Goal: Information Seeking & Learning: Learn about a topic

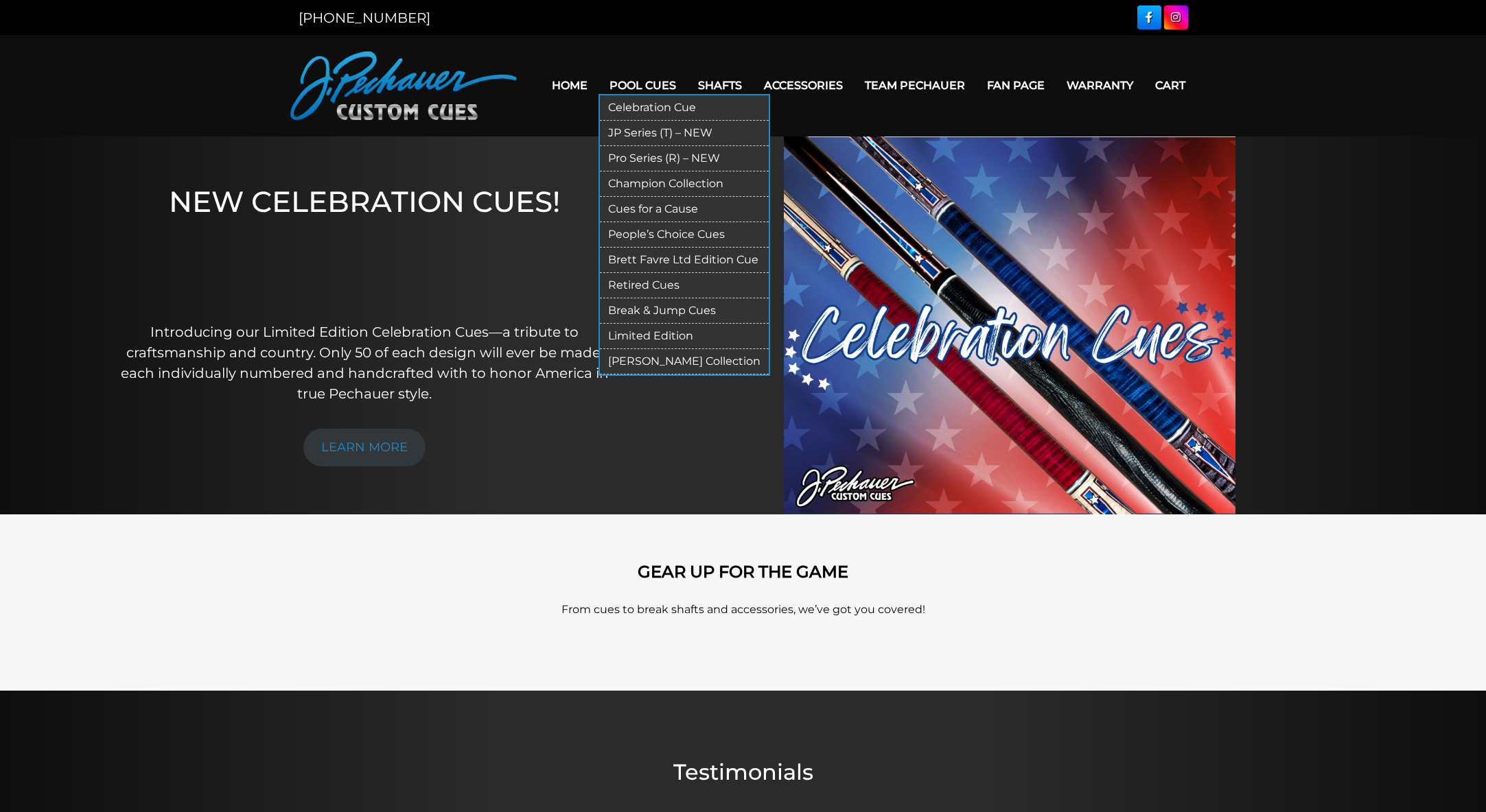
click at [661, 84] on link "Pool Cues" at bounding box center [643, 85] width 89 height 35
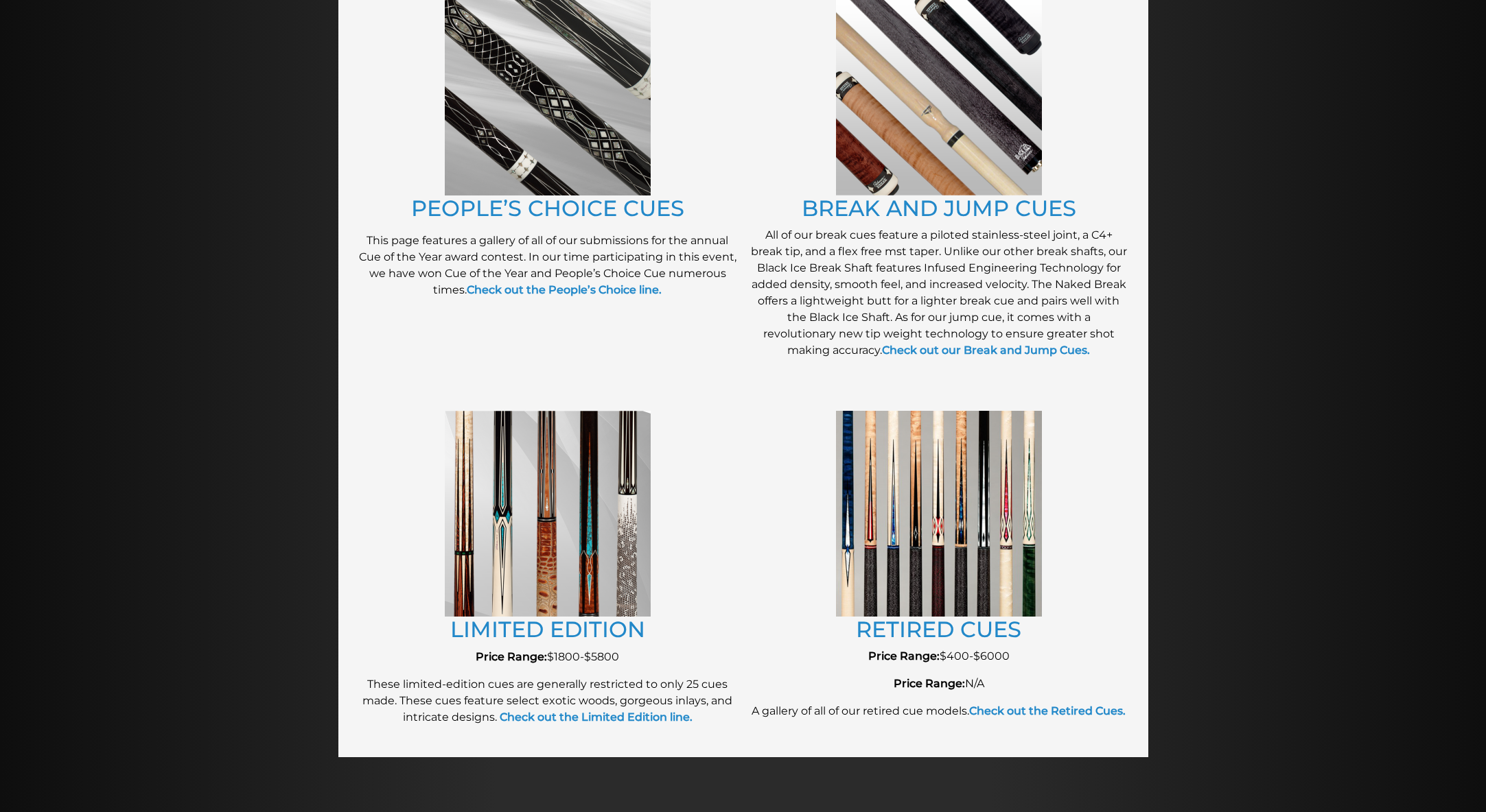
scroll to position [1167, 0]
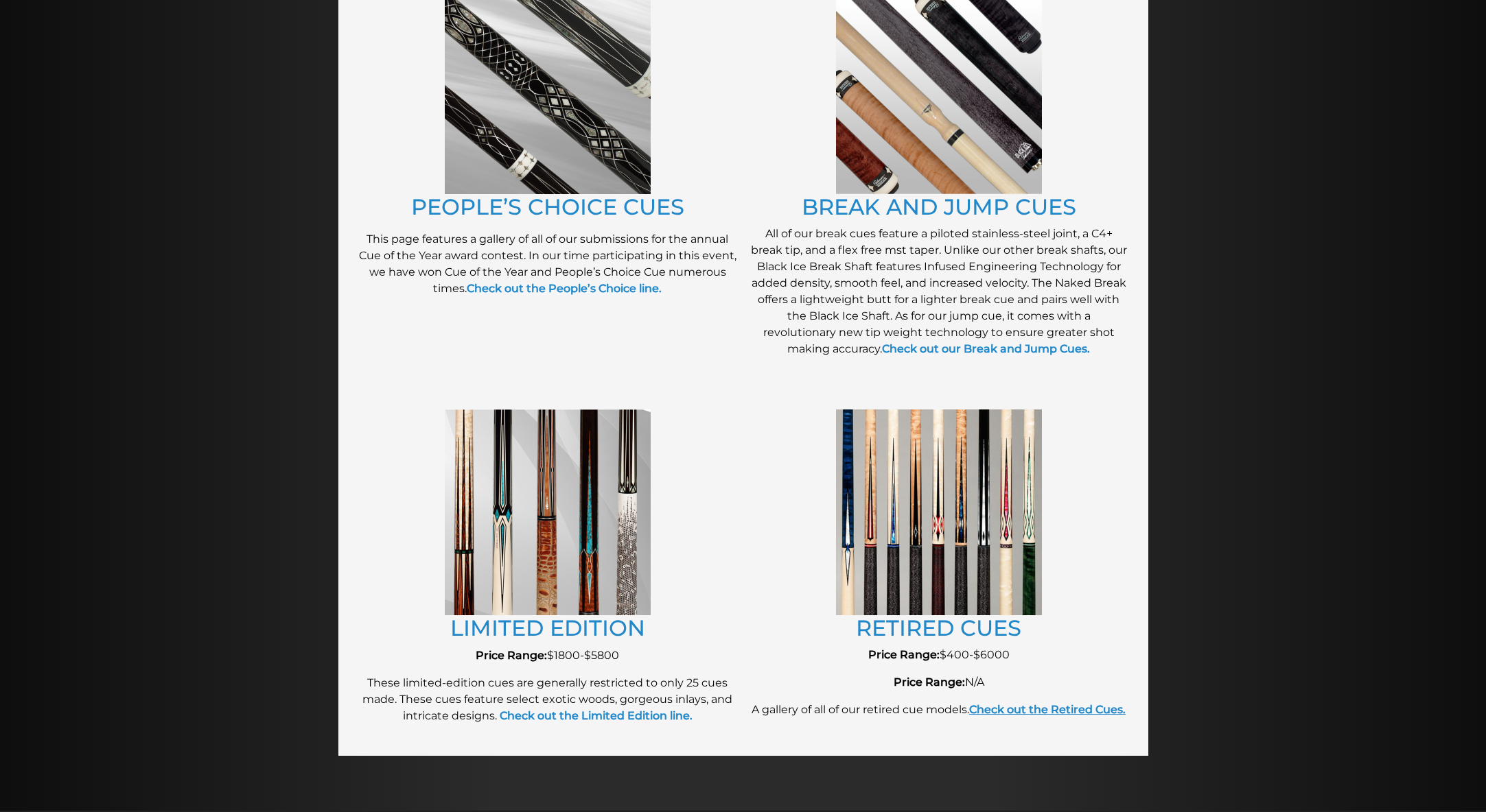
click at [1057, 712] on strong "Check out the Retired Cues." at bounding box center [1048, 710] width 156 height 13
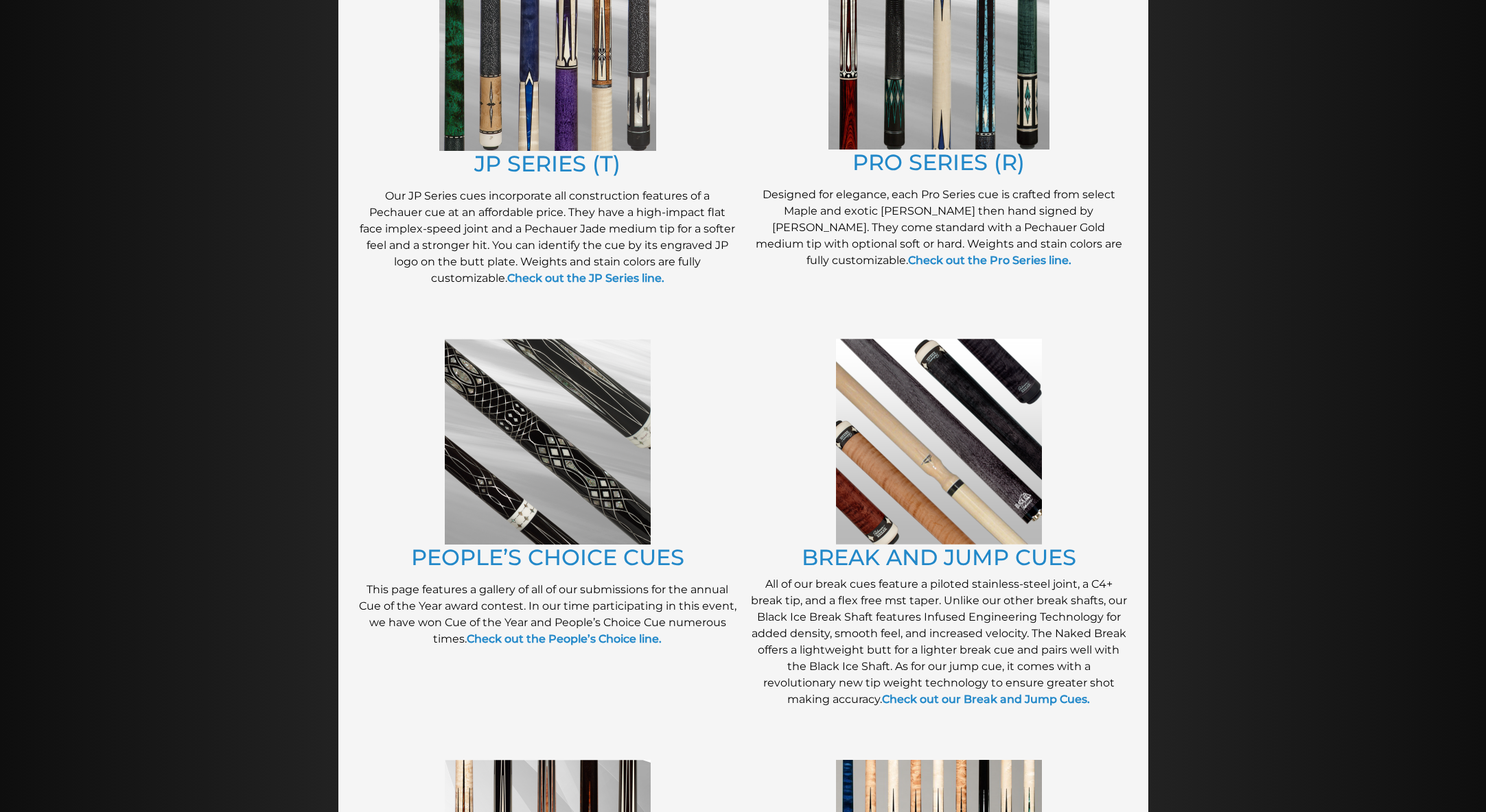
scroll to position [811, 0]
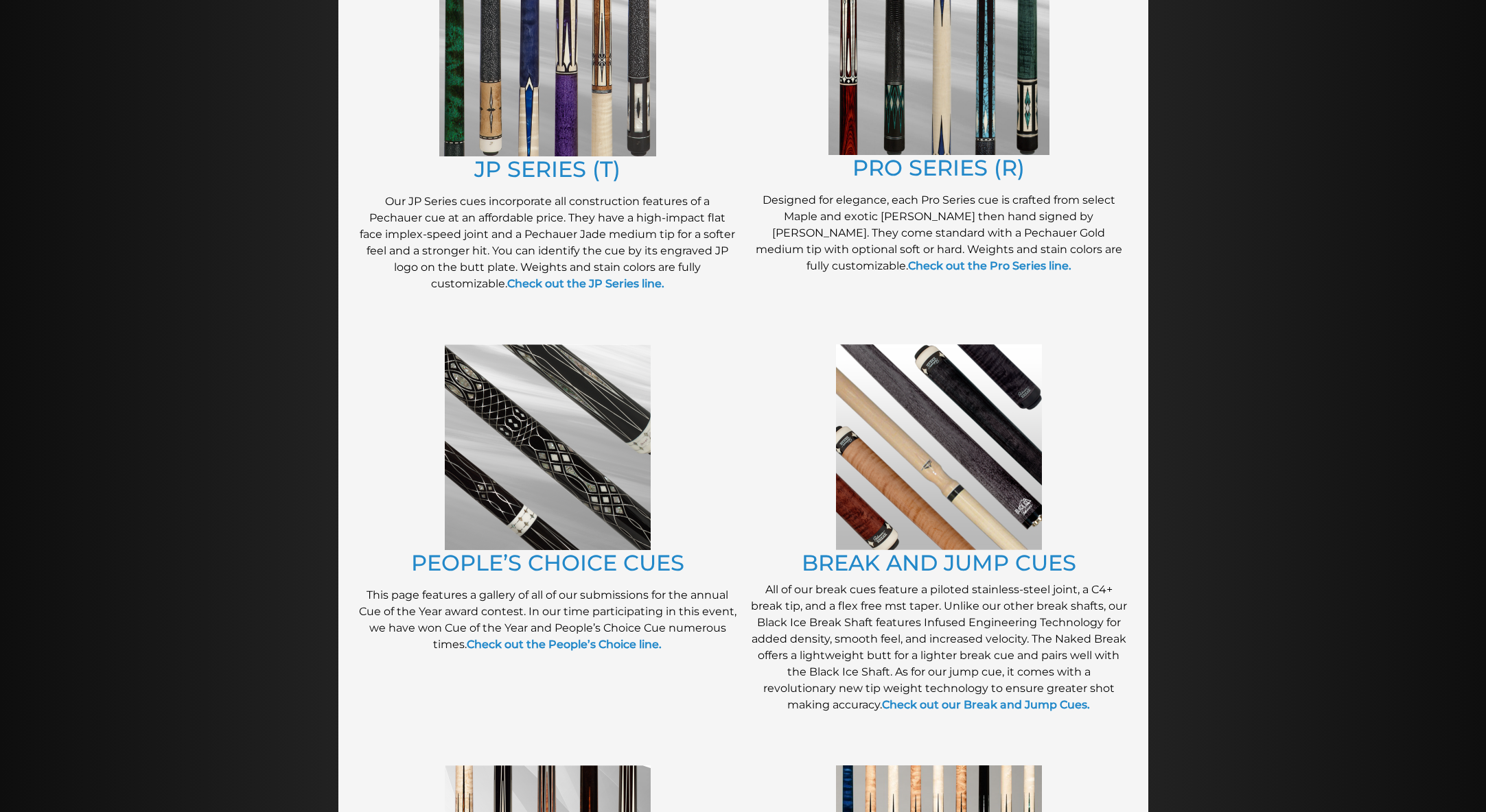
click at [560, 439] on img at bounding box center [548, 447] width 206 height 206
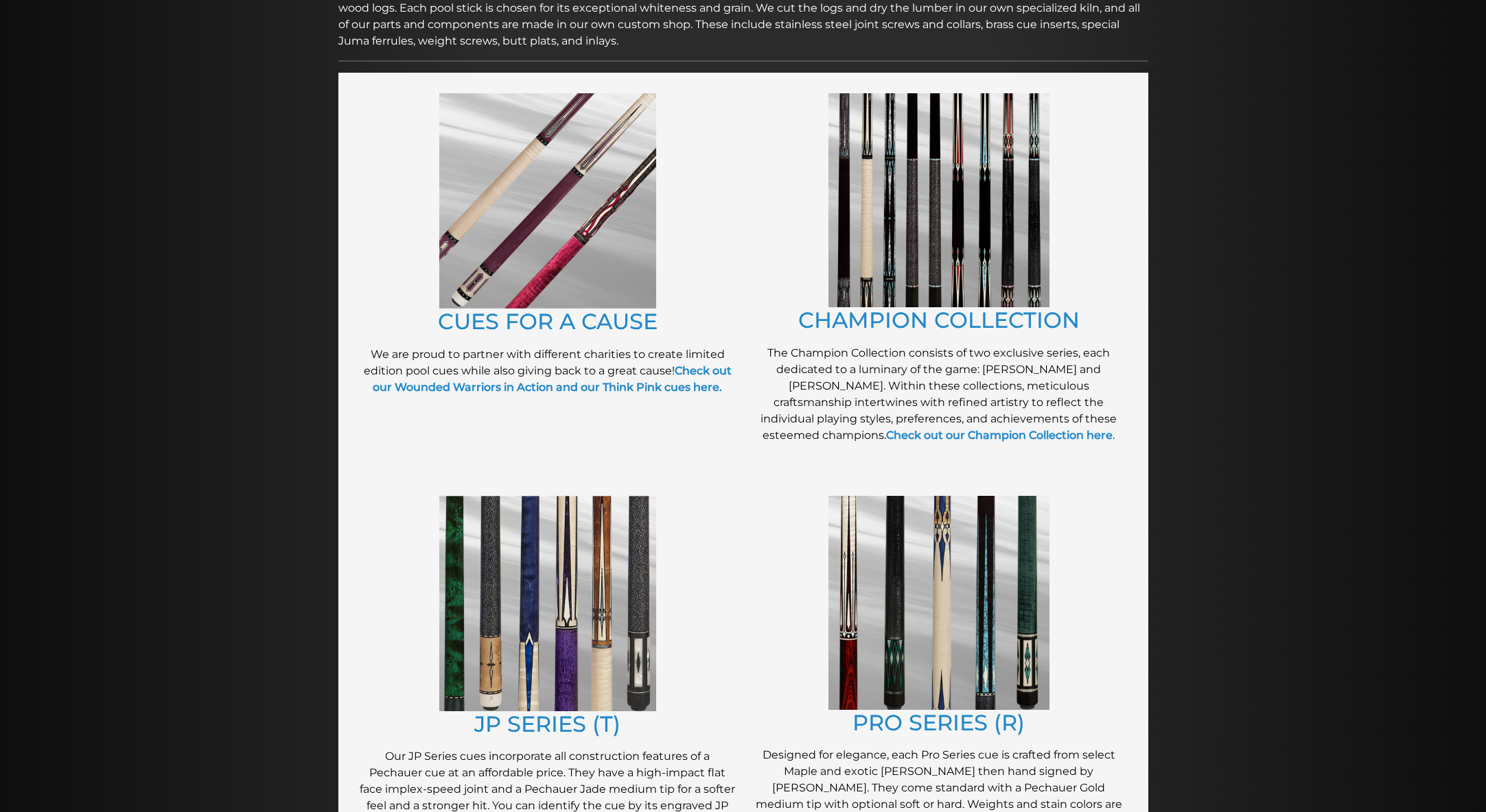
scroll to position [255, 0]
click at [930, 317] on link "CHAMPION COLLECTION" at bounding box center [939, 320] width 281 height 27
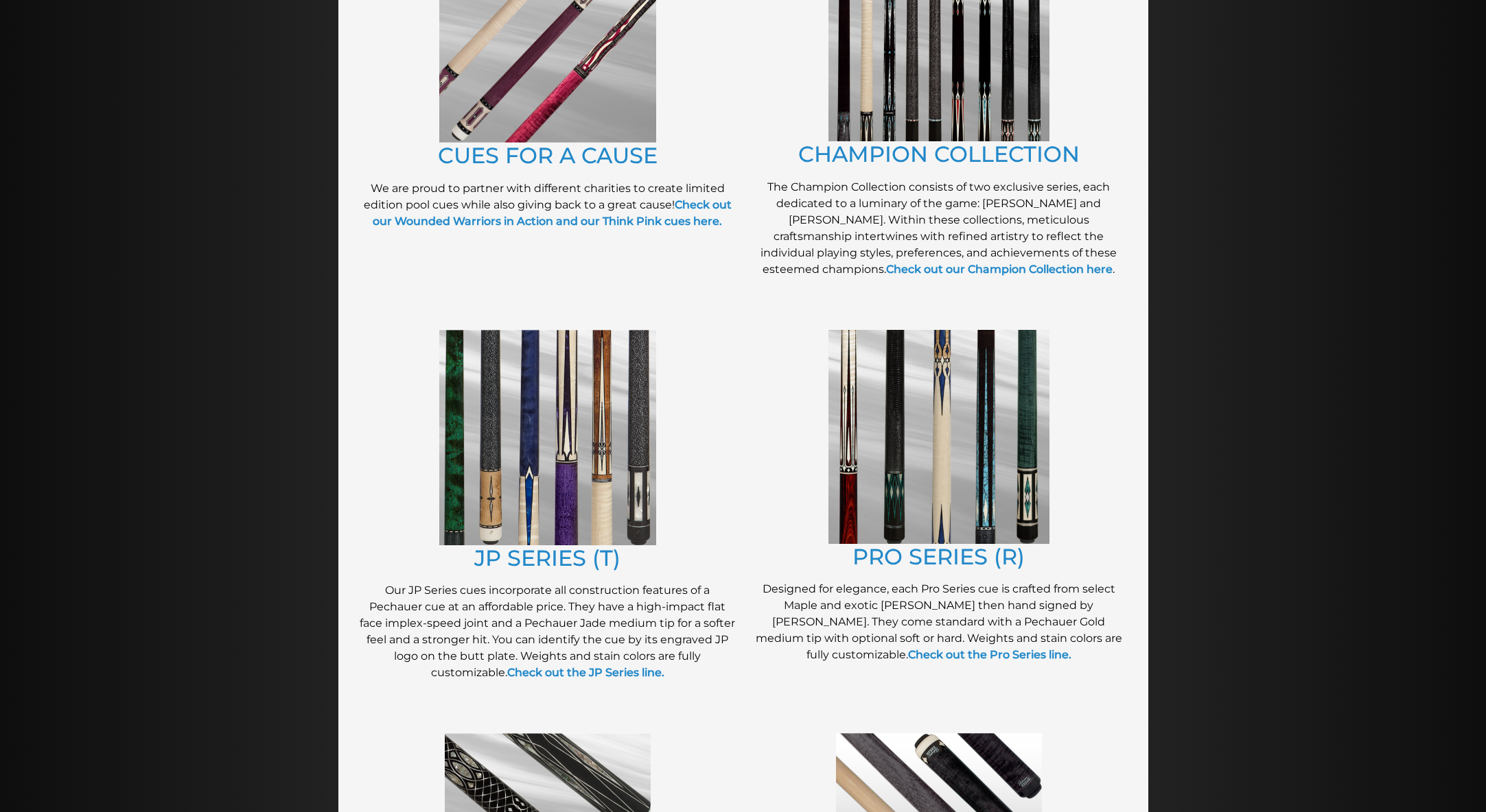
scroll to position [435, 0]
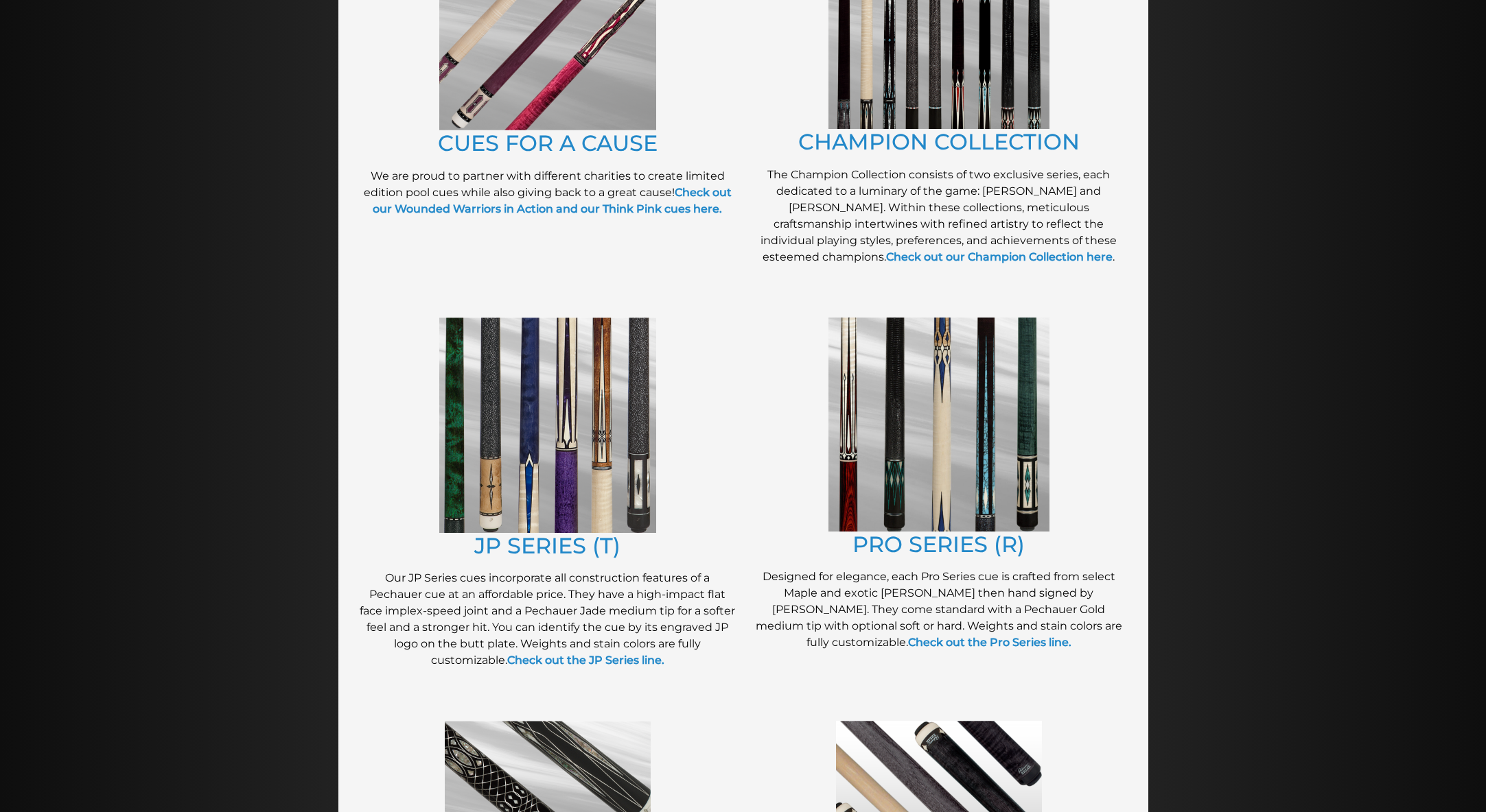
click at [982, 429] on img at bounding box center [939, 424] width 221 height 214
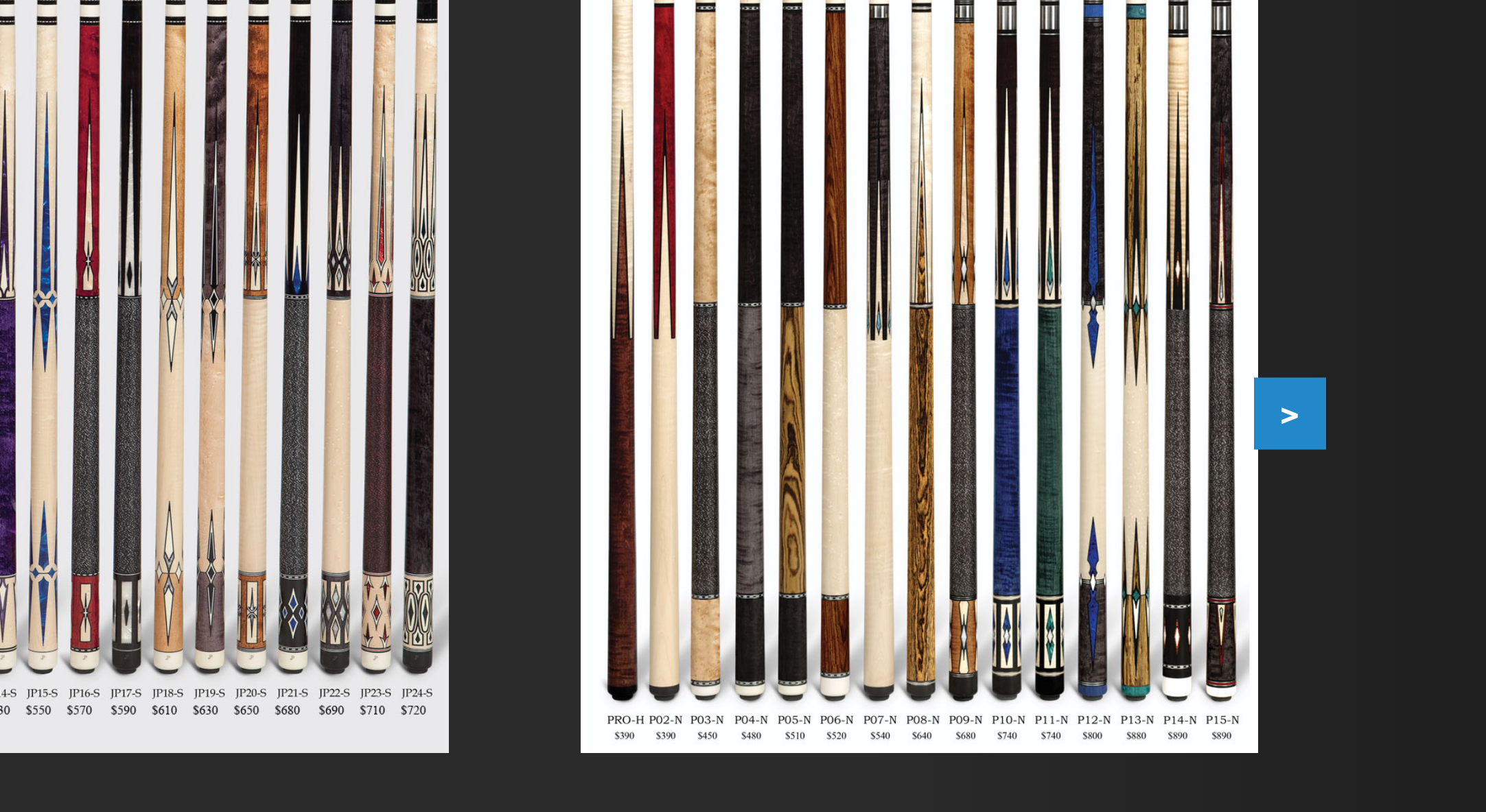
click at [1124, 507] on img at bounding box center [1013, 439] width 226 height 285
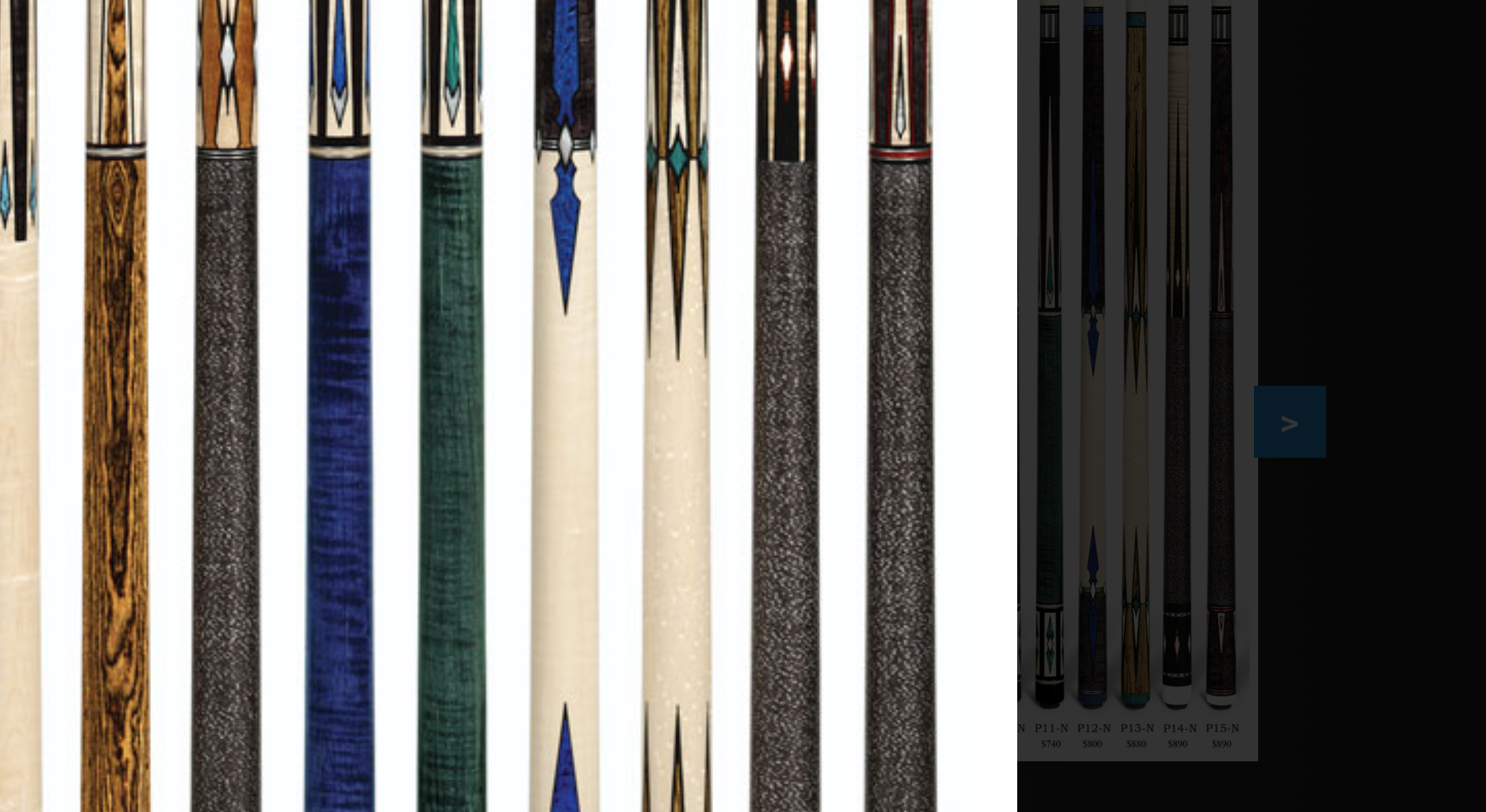
click at [1144, 469] on div "Image 6 of 53" at bounding box center [743, 406] width 1486 height 776
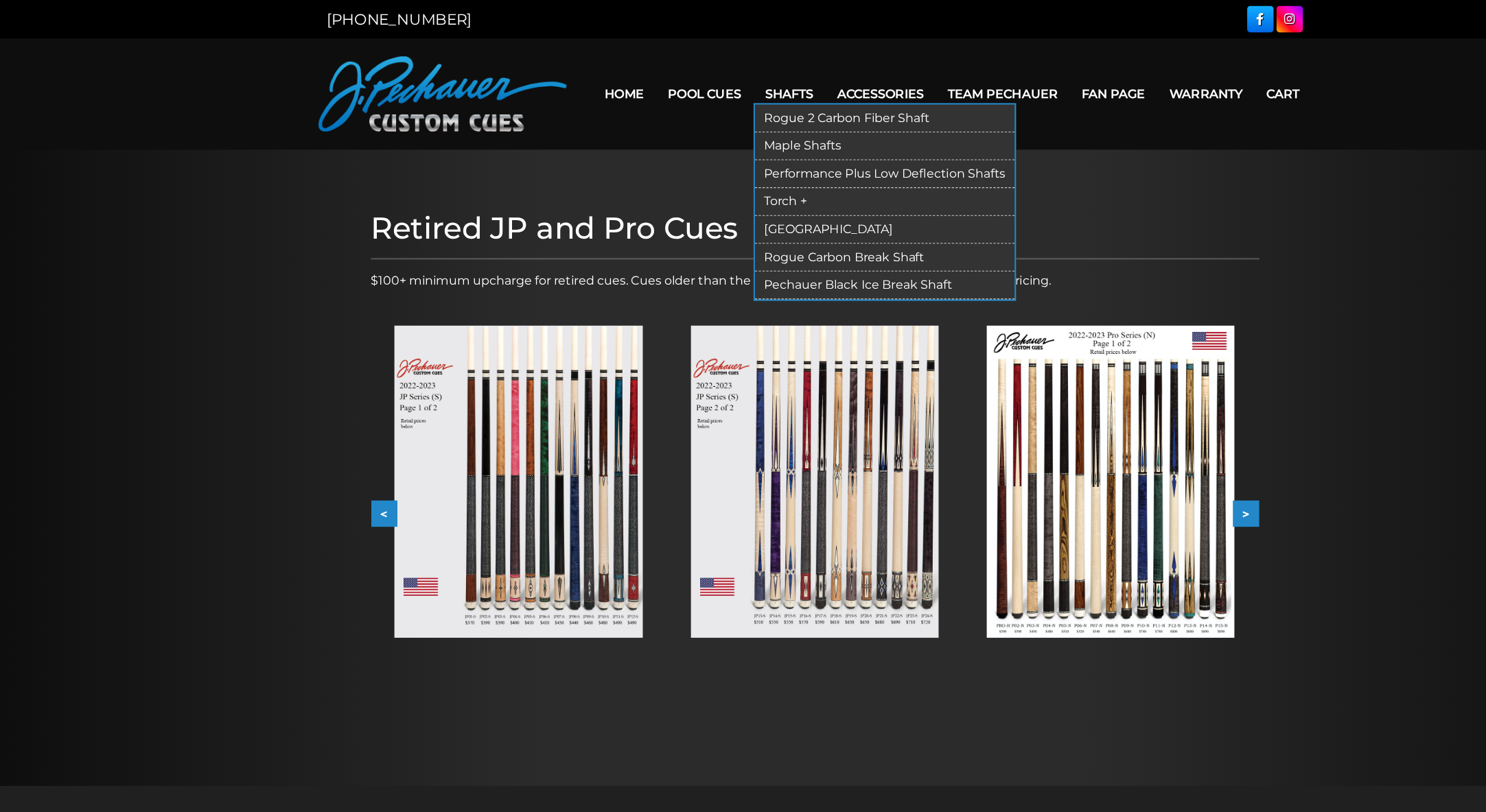
click at [740, 154] on link "Performance Plus Low Deflection Shafts" at bounding box center [806, 158] width 237 height 25
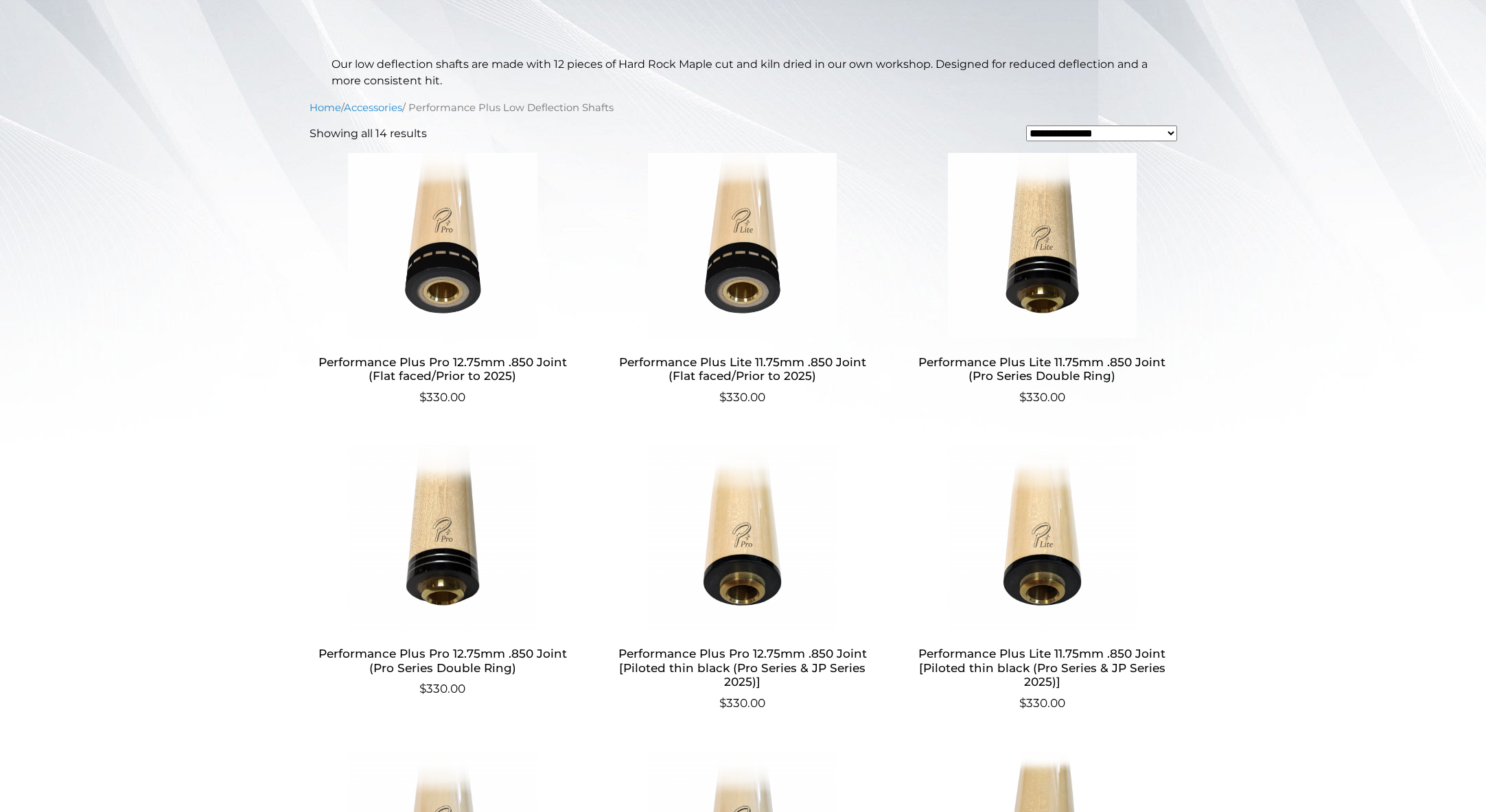
scroll to position [179, 0]
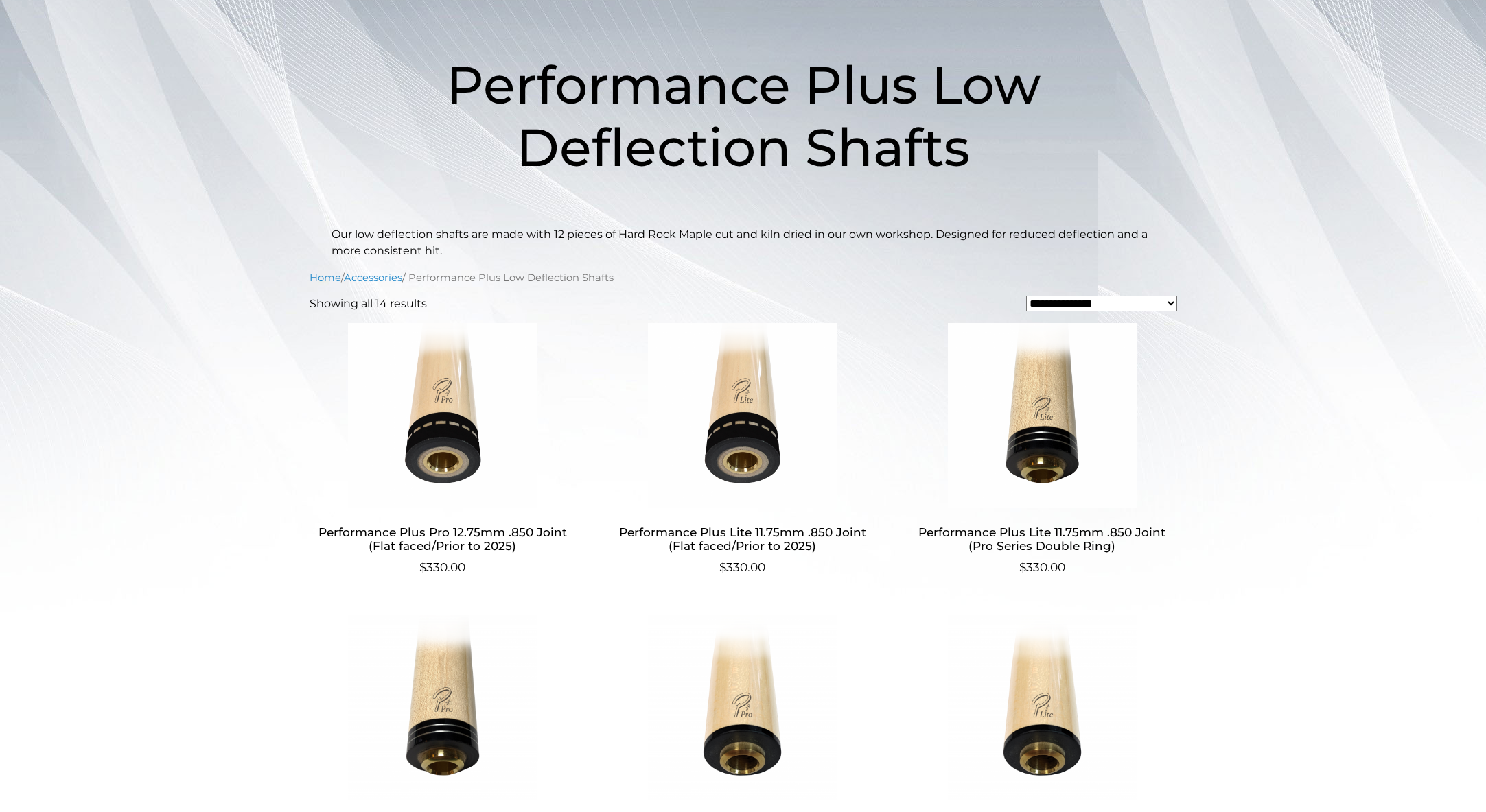
click at [747, 442] on img at bounding box center [743, 416] width 267 height 186
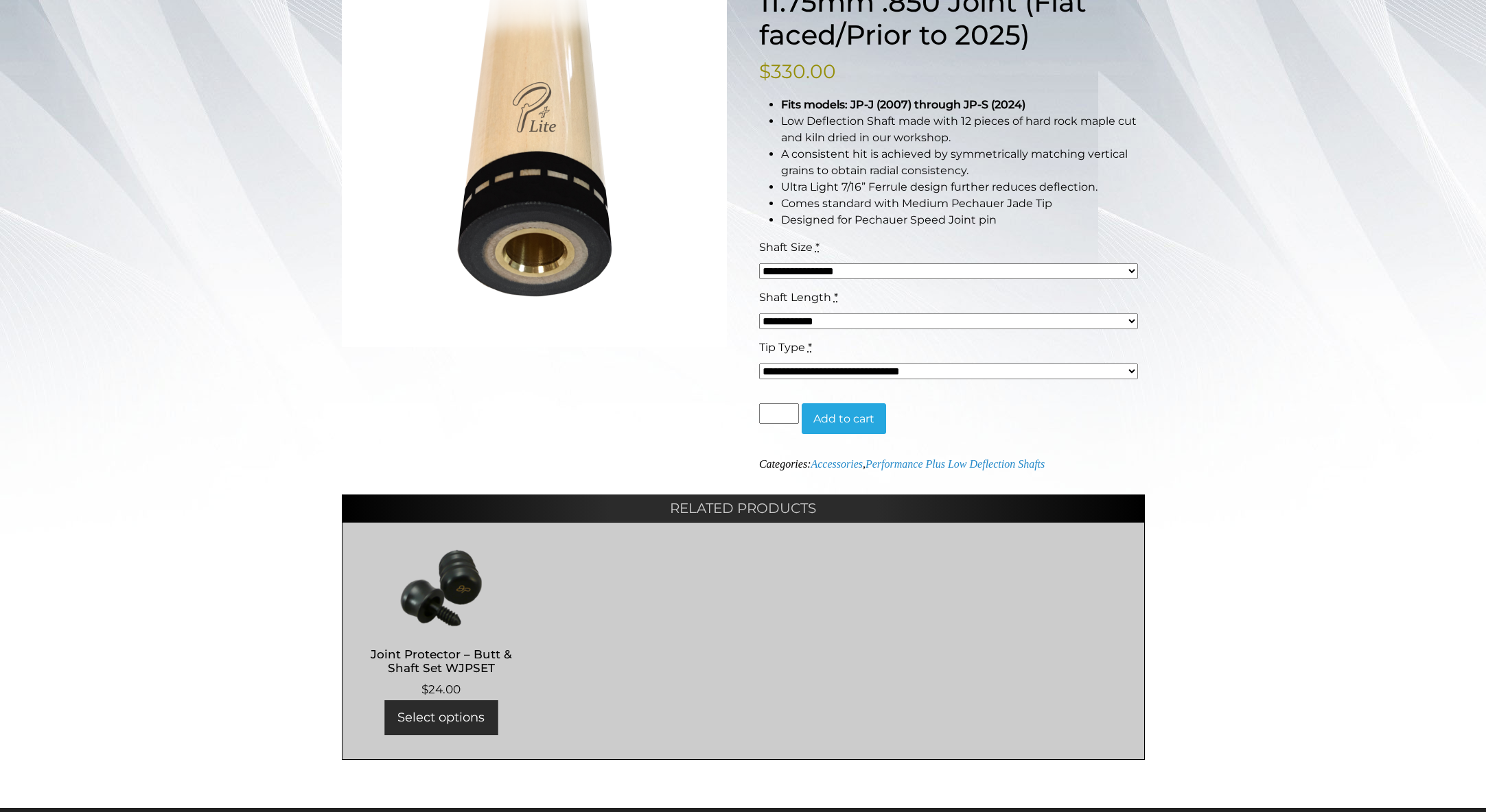
scroll to position [279, 0]
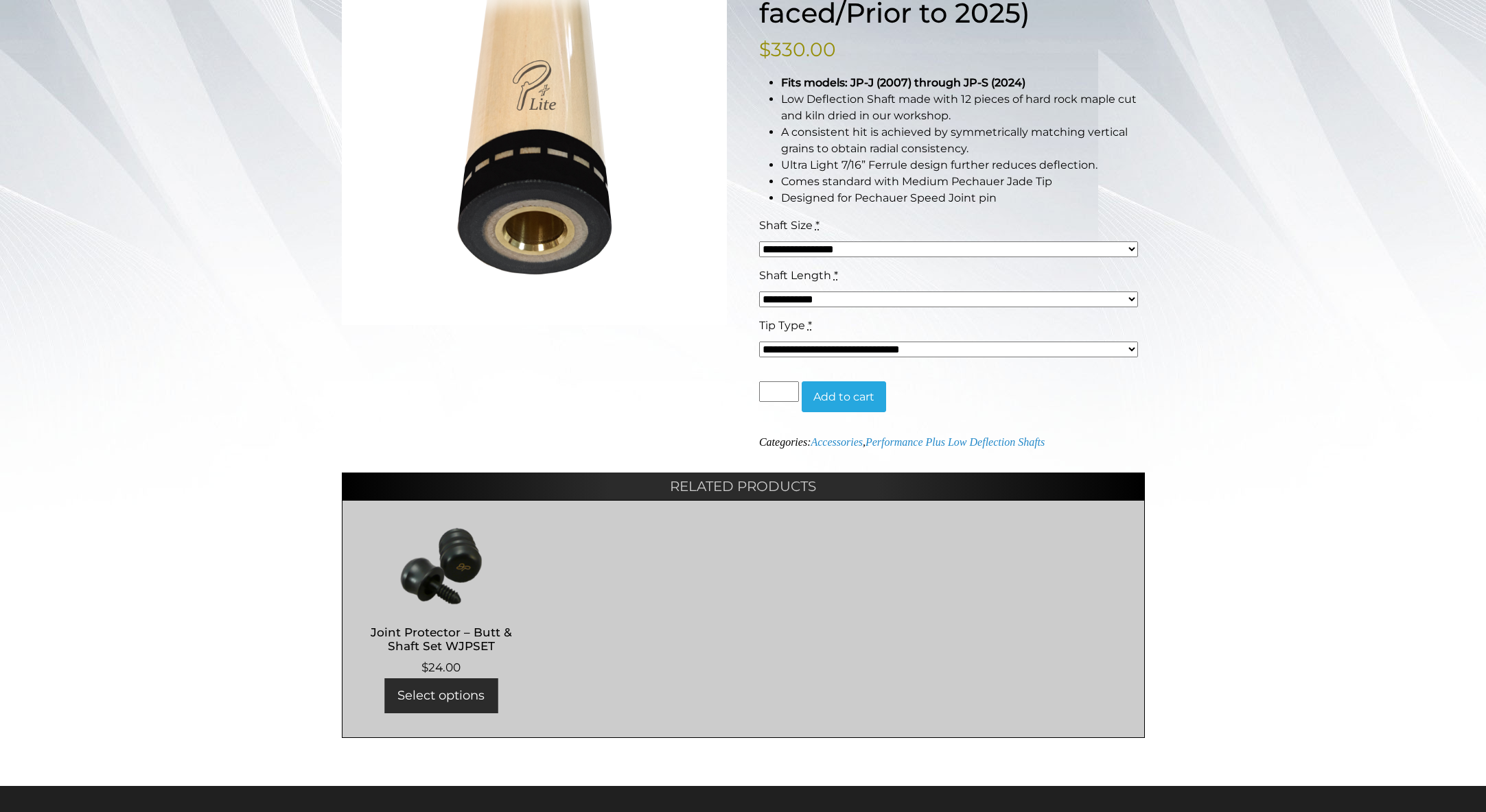
click at [966, 353] on select "**********" at bounding box center [949, 350] width 379 height 16
click at [1098, 298] on select "**********" at bounding box center [949, 299] width 379 height 16
click at [759, 291] on select "**********" at bounding box center [949, 299] width 379 height 16
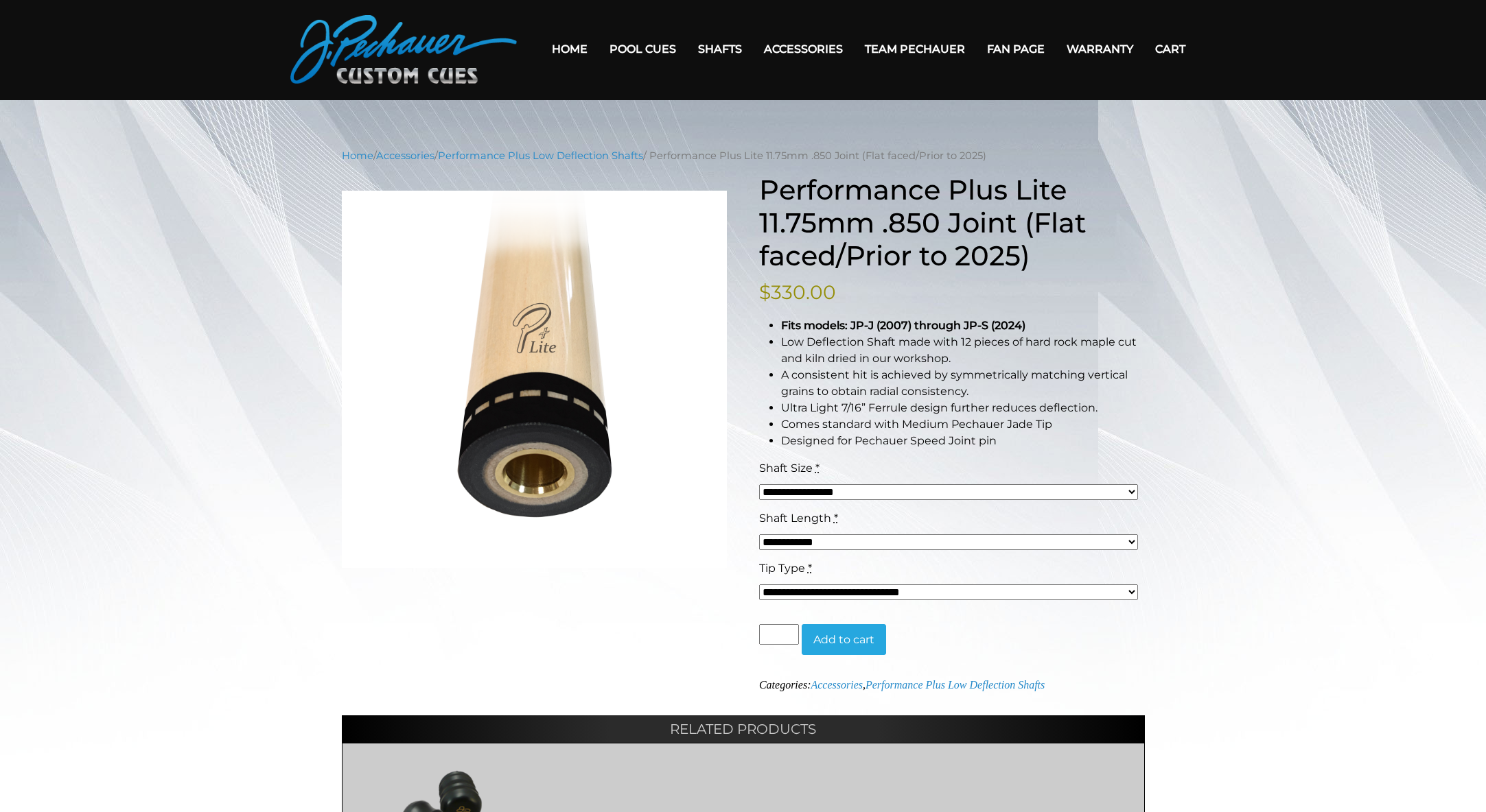
scroll to position [0, 0]
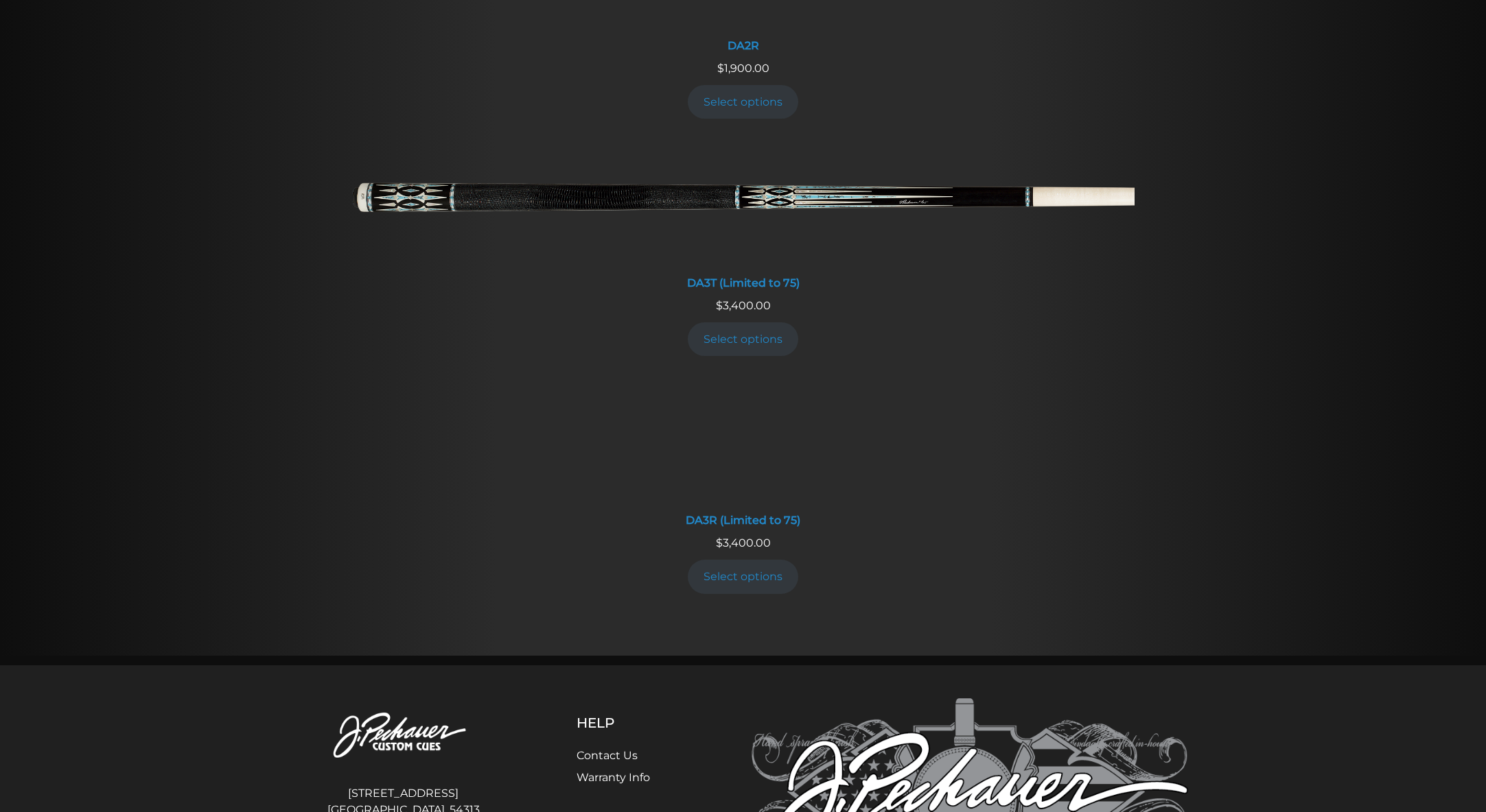
scroll to position [2608, 0]
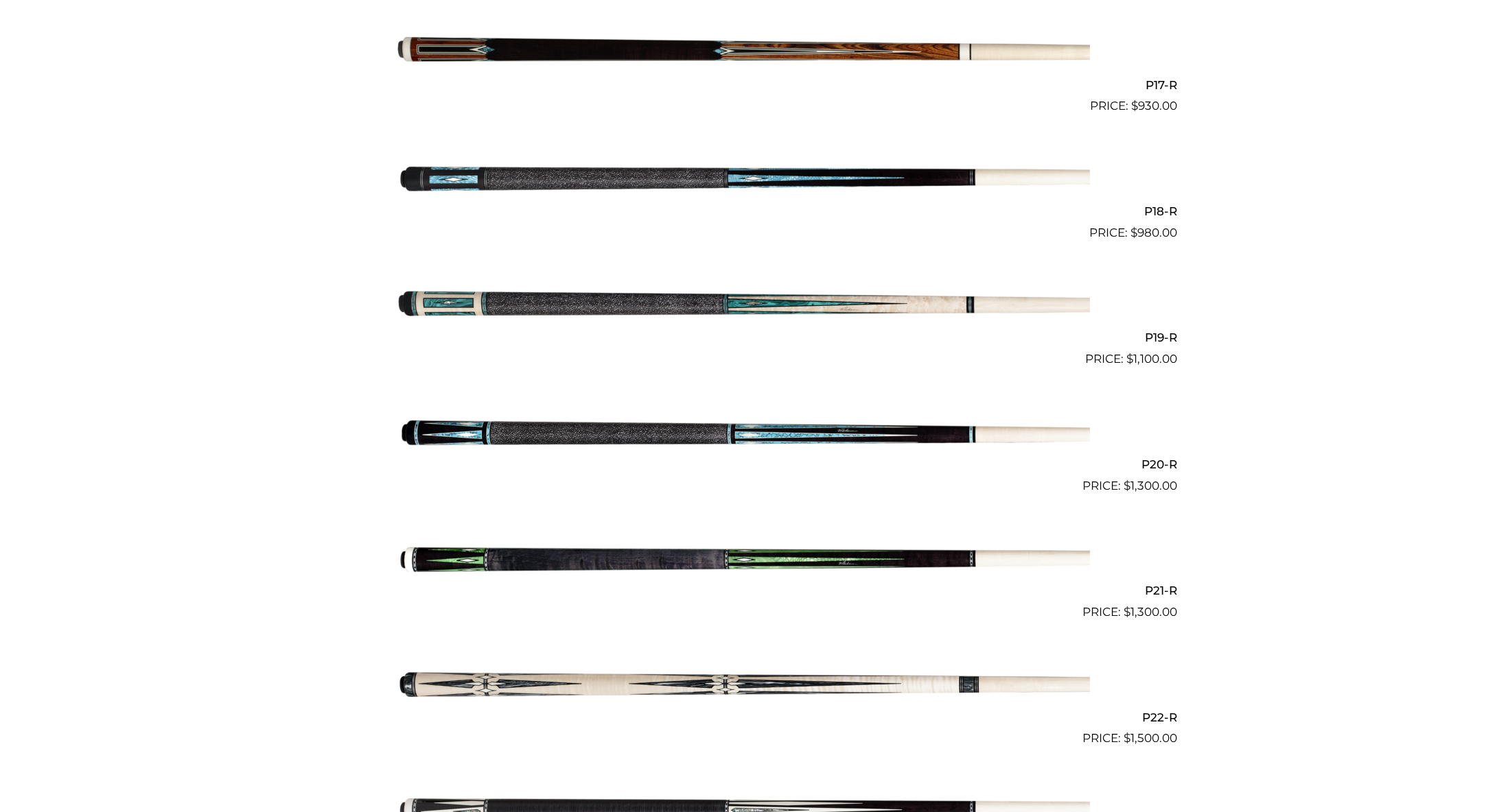
scroll to position [2464, 0]
